Goal: Transaction & Acquisition: Book appointment/travel/reservation

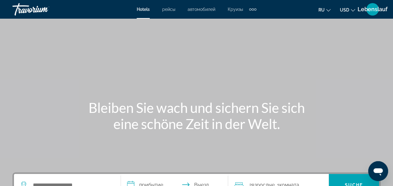
click at [323, 46] on div "Hauptinhalt" at bounding box center [196, 93] width 393 height 187
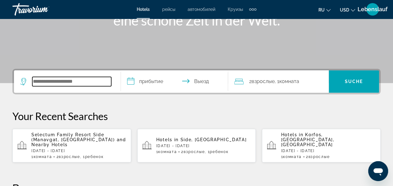
click at [58, 80] on input "Such-Widget" at bounding box center [71, 81] width 79 height 9
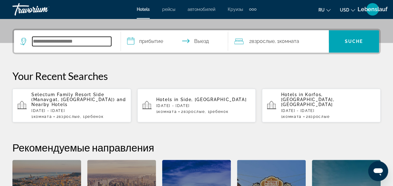
scroll to position [152, 0]
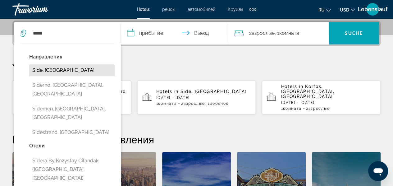
click at [57, 69] on button "Side, [GEOGRAPHIC_DATA]" at bounding box center [72, 70] width 86 height 12
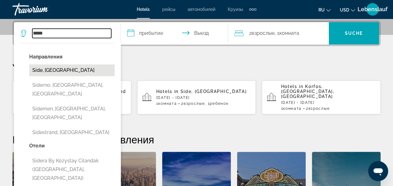
type input "**********"
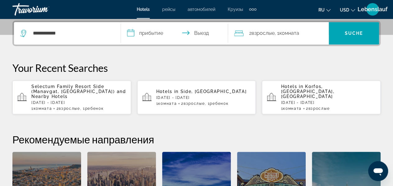
click at [162, 34] on input "**********" at bounding box center [175, 34] width 109 height 24
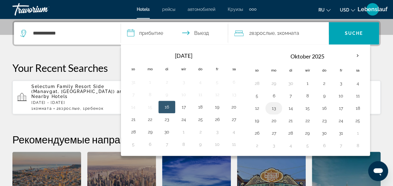
click at [276, 108] on button "13" at bounding box center [274, 108] width 10 height 9
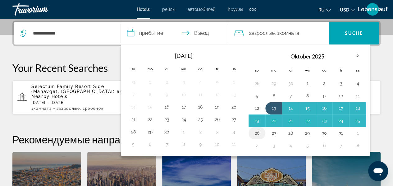
click at [260, 129] on button "26" at bounding box center [257, 133] width 10 height 9
type input "**********"
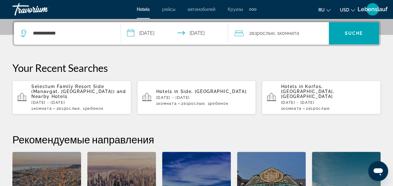
click at [280, 35] on font ", 1" at bounding box center [277, 33] width 5 height 6
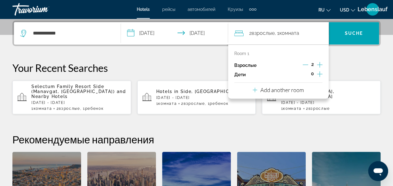
click at [321, 75] on icon "Increment children" at bounding box center [320, 73] width 6 height 7
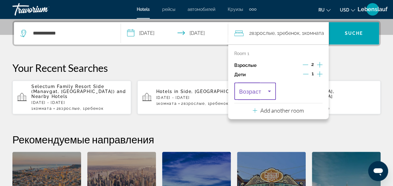
click at [271, 92] on icon "Travelers: 2 adults, 1 child" at bounding box center [269, 90] width 7 height 7
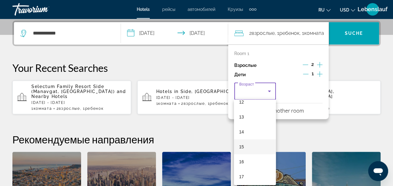
scroll to position [188, 0]
click at [250, 157] on mat-option "16" at bounding box center [255, 160] width 42 height 15
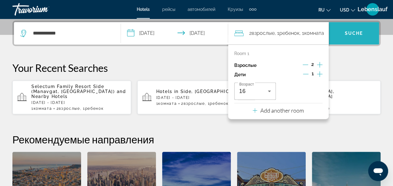
click at [357, 34] on font "Suche" at bounding box center [354, 33] width 18 height 5
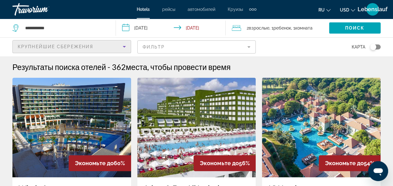
click at [104, 47] on div "Крупнейшие сбережения" at bounding box center [70, 46] width 105 height 7
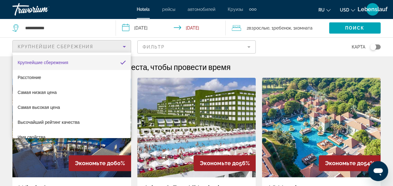
click at [78, 26] on div at bounding box center [196, 93] width 393 height 186
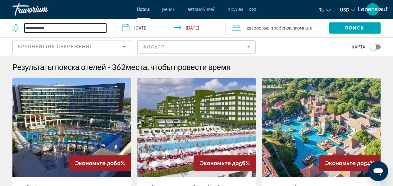
click at [68, 29] on input "**********" at bounding box center [66, 27] width 82 height 9
type input "*"
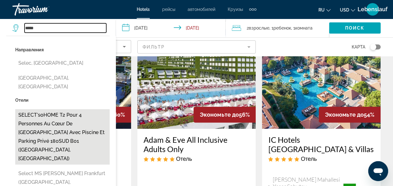
scroll to position [41, 0]
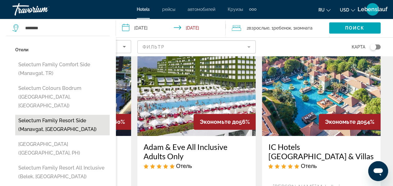
click at [84, 116] on button "Selectum Family Resort Side (Manavgat, [GEOGRAPHIC_DATA])" at bounding box center [62, 125] width 95 height 21
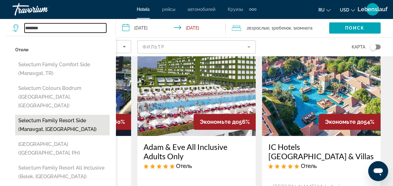
type input "**********"
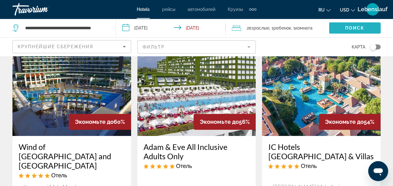
click at [349, 27] on span "Поиск" at bounding box center [355, 27] width 20 height 5
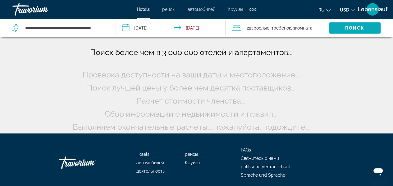
scroll to position [0, 0]
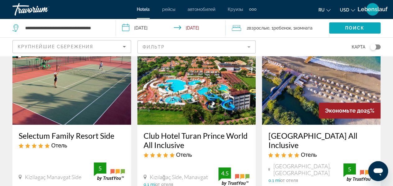
scroll to position [52, 0]
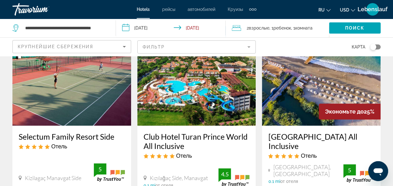
click at [352, 10] on icon "Währung ändern" at bounding box center [353, 10] width 4 height 4
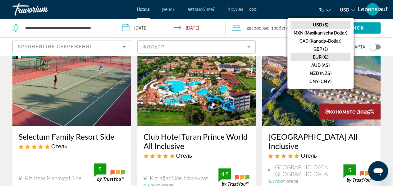
click at [322, 56] on font "EUR (€)" at bounding box center [321, 57] width 16 height 5
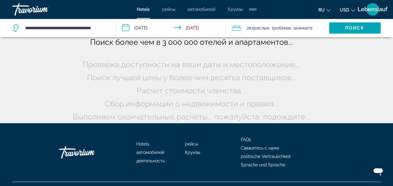
scroll to position [0, 0]
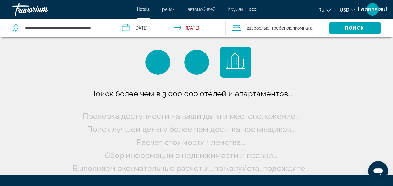
click at [354, 9] on icon "Währung ändern" at bounding box center [353, 10] width 4 height 4
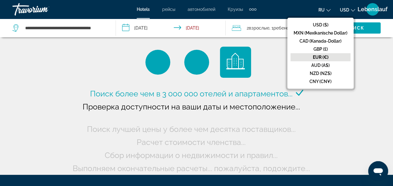
click at [350, 100] on div "Поиск более чем в 3 000 000 отелей и апартаментов..." at bounding box center [196, 87] width 393 height 175
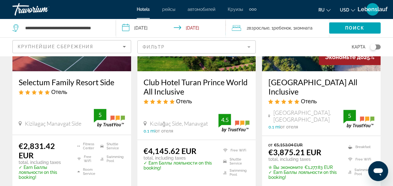
scroll to position [114, 0]
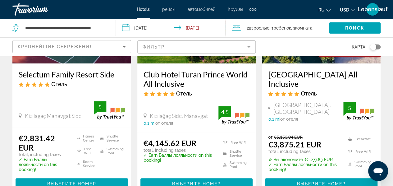
click at [192, 27] on input "**********" at bounding box center [172, 29] width 112 height 21
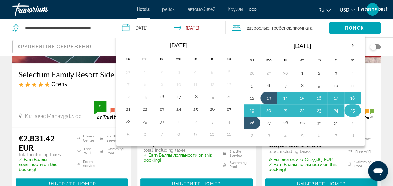
click at [353, 111] on button "25" at bounding box center [353, 110] width 10 height 9
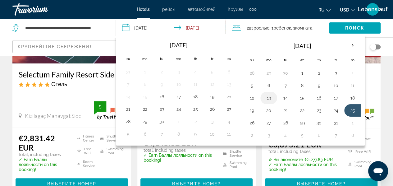
click at [267, 98] on button "13" at bounding box center [269, 98] width 10 height 9
type input "**********"
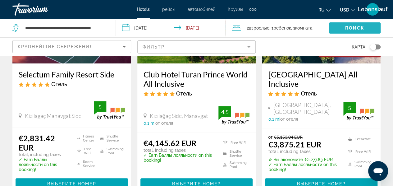
click at [335, 26] on span "Search widget" at bounding box center [355, 28] width 52 height 15
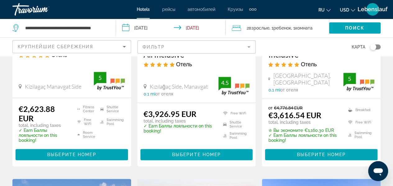
scroll to position [145, 0]
